Goal: Task Accomplishment & Management: Use online tool/utility

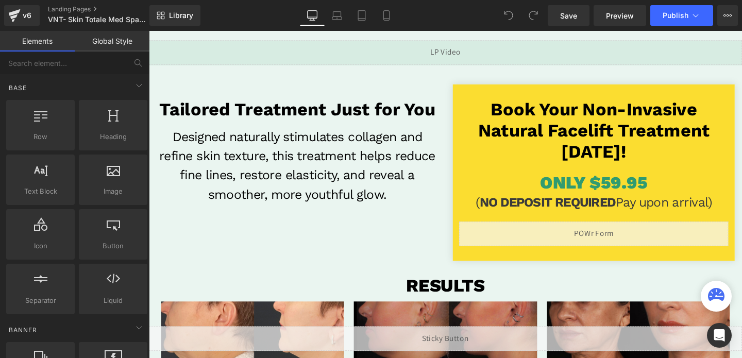
scroll to position [245, 0]
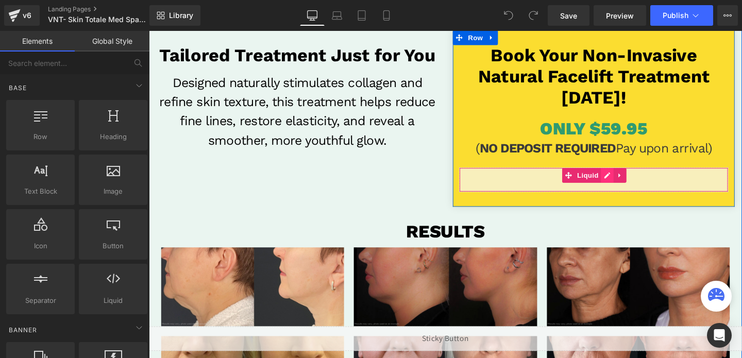
click at [636, 180] on div "Liquid" at bounding box center [616, 188] width 283 height 26
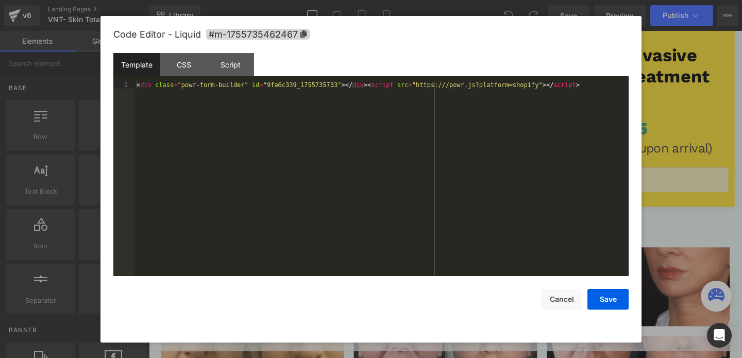
click at [220, 89] on div "< div class = "powr-form-builder" id = "9fa6c339_1755735733" > </ div > < scrip…" at bounding box center [382, 185] width 494 height 209
click at [224, 87] on div "< div class = "powr-form-builder" id = "9fa6c339_1755735733" > </ div > < scrip…" at bounding box center [382, 185] width 494 height 209
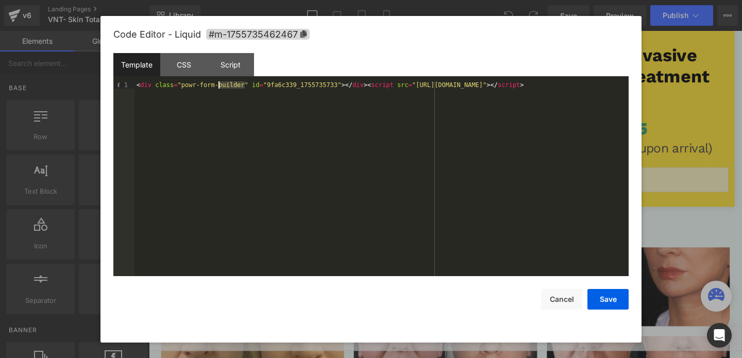
click at [224, 87] on div "< div class = "powr-form-builder" id = "9fa6c339_1755735733" > </ div > < scrip…" at bounding box center [382, 185] width 494 height 209
click at [607, 298] on button "Save" at bounding box center [608, 299] width 41 height 21
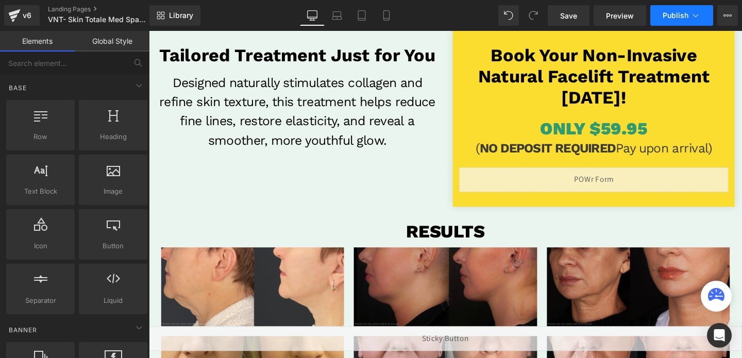
click at [673, 12] on span "Publish" at bounding box center [676, 15] width 26 height 8
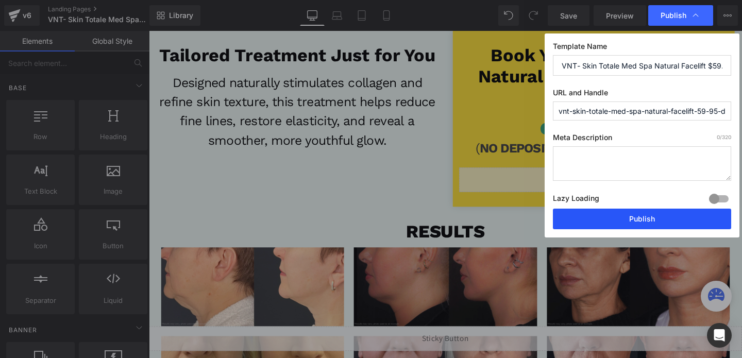
click at [595, 222] on button "Publish" at bounding box center [642, 219] width 178 height 21
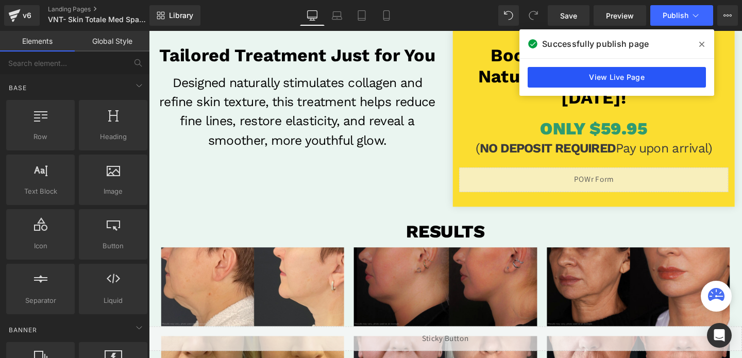
click at [557, 72] on link "View Live Page" at bounding box center [617, 77] width 178 height 21
